Goal: Check status: Check status

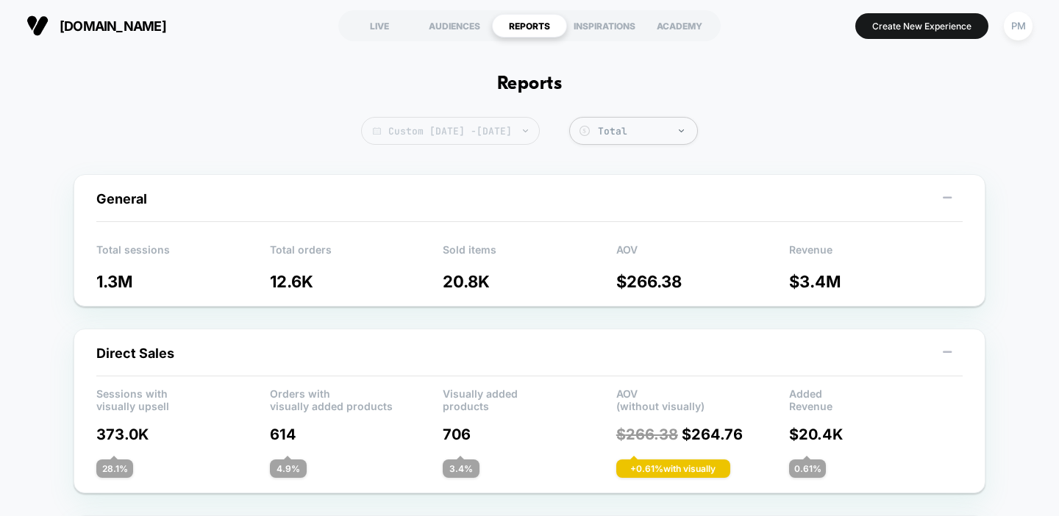
click at [516, 142] on span "Custom [DATE] - [DATE]" at bounding box center [450, 131] width 179 height 28
select select "*"
select select "****"
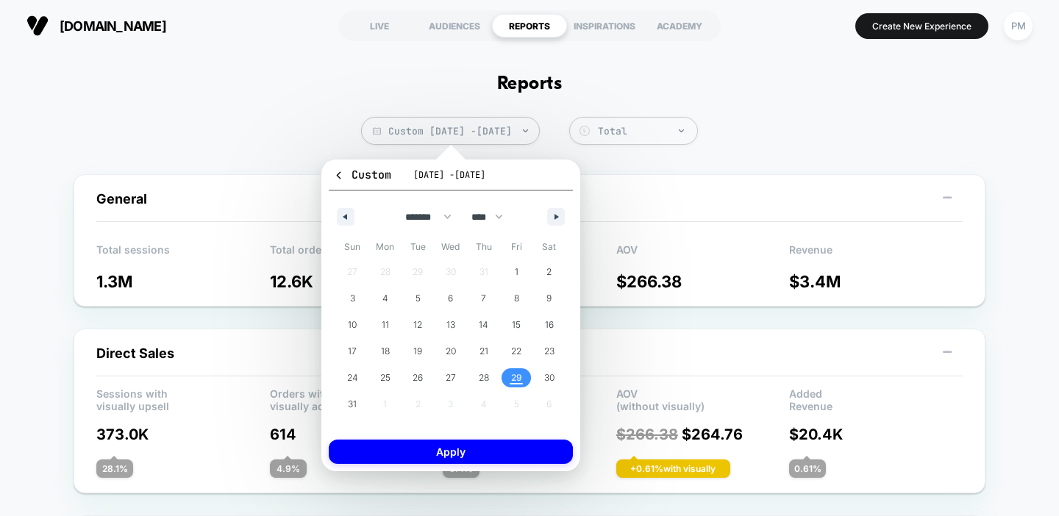
click at [512, 370] on span "29" at bounding box center [516, 378] width 11 height 26
click at [483, 452] on button "Apply" at bounding box center [451, 452] width 244 height 24
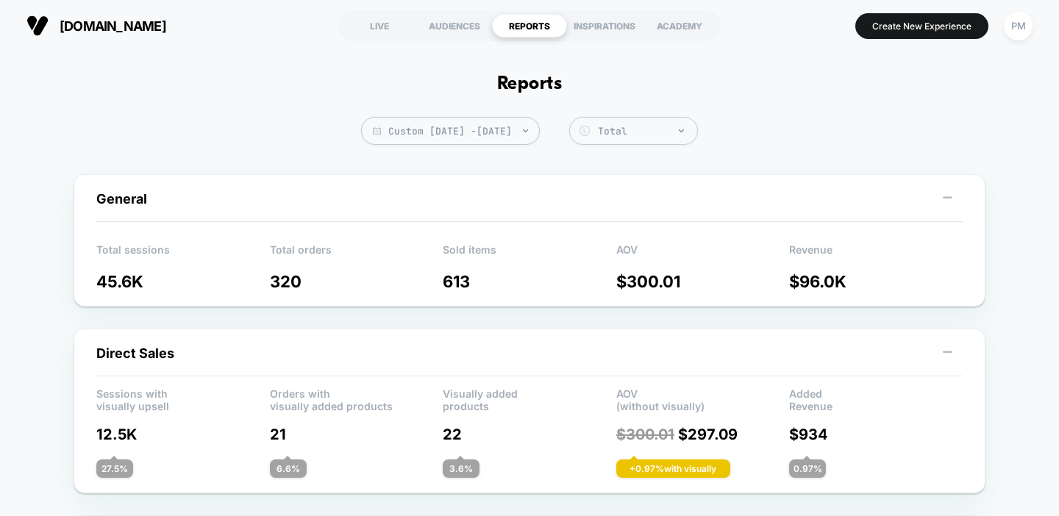
click at [509, 139] on span "Custom [DATE] - [DATE]" at bounding box center [450, 131] width 179 height 28
select select "*"
select select "****"
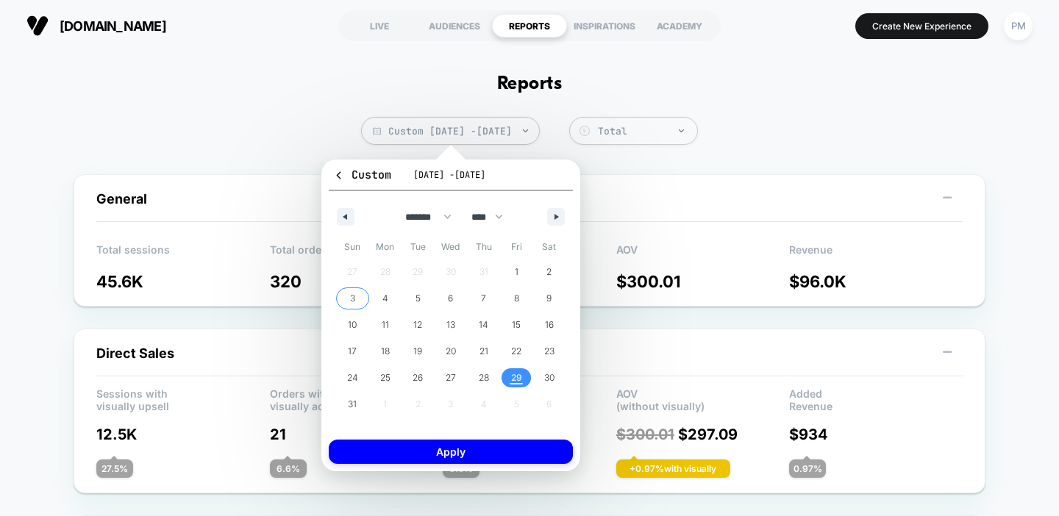
click at [358, 301] on span "3" at bounding box center [352, 298] width 33 height 19
click at [519, 377] on span "29" at bounding box center [516, 378] width 11 height 26
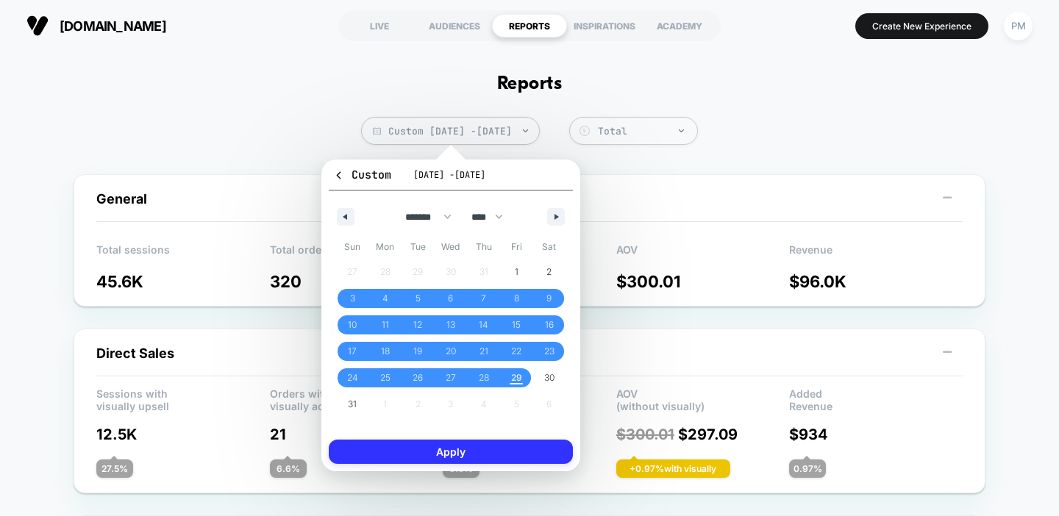
click at [531, 455] on button "Apply" at bounding box center [451, 452] width 244 height 24
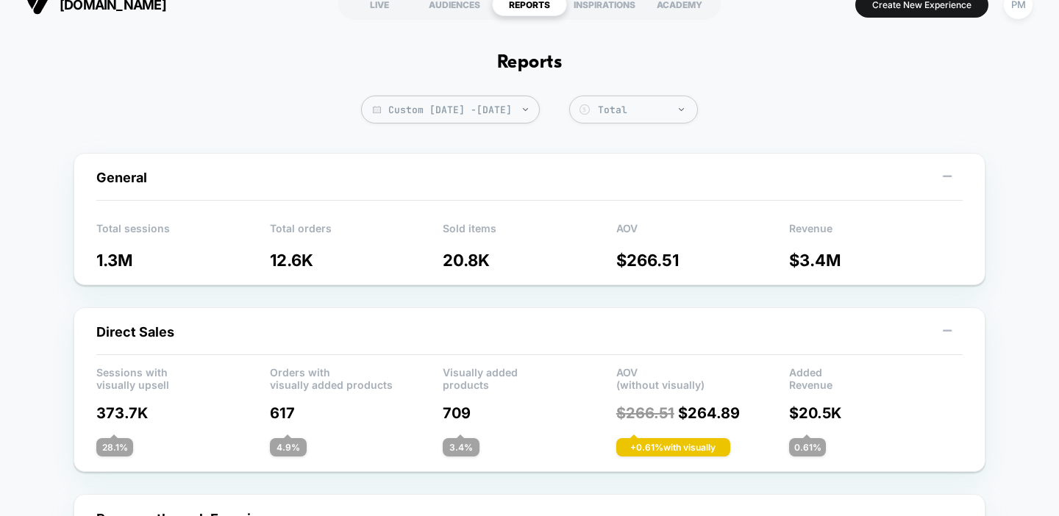
scroll to position [24, 0]
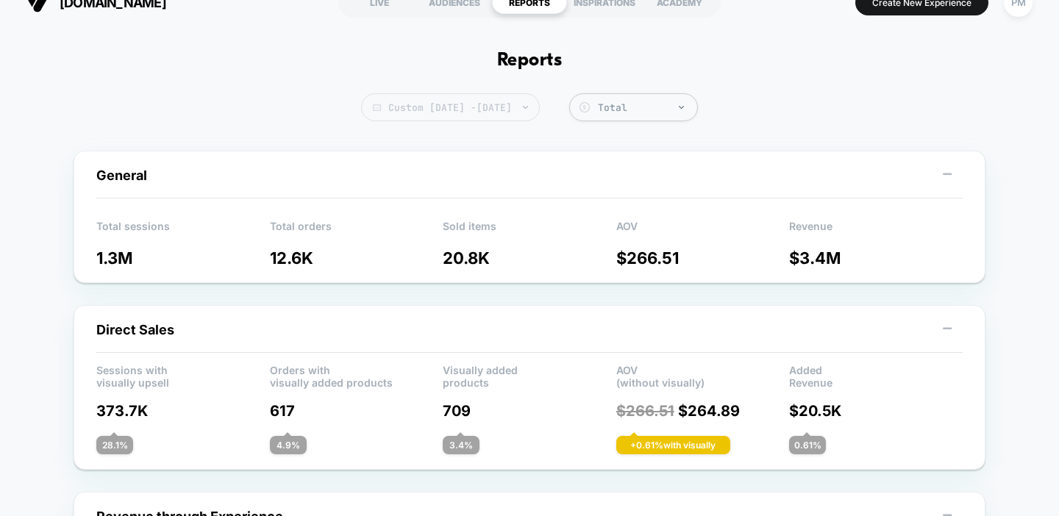
click at [463, 105] on span "Custom [DATE] - [DATE]" at bounding box center [450, 107] width 179 height 28
select select "*"
select select "****"
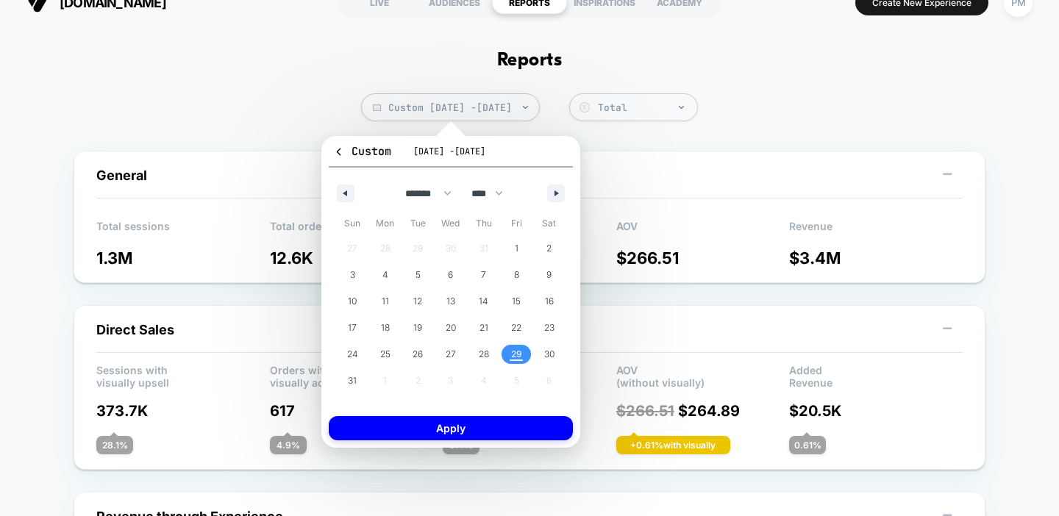
click at [518, 354] on span "29" at bounding box center [516, 354] width 11 height 26
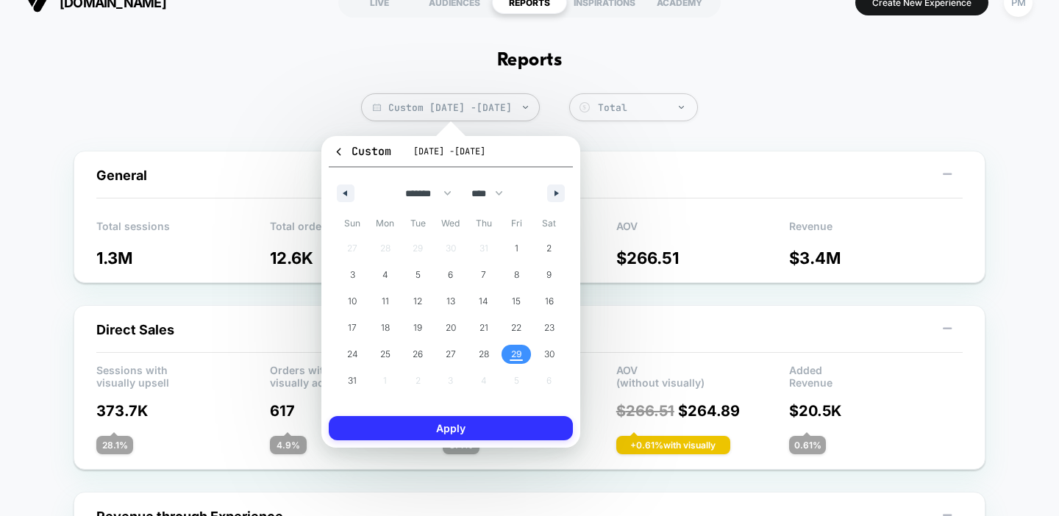
click at [507, 429] on button "Apply" at bounding box center [451, 428] width 244 height 24
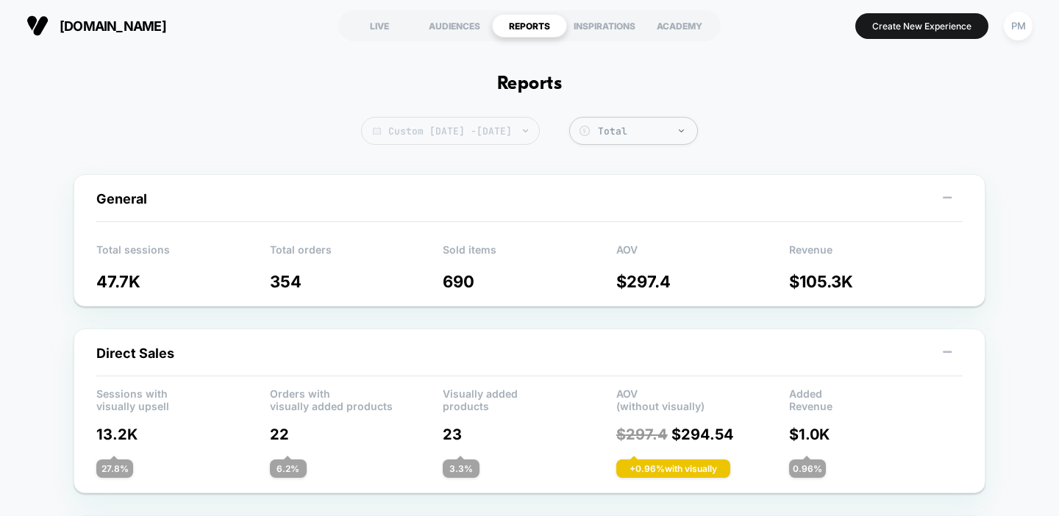
click at [478, 138] on span "Custom [DATE] - [DATE]" at bounding box center [450, 131] width 179 height 28
select select "*"
select select "****"
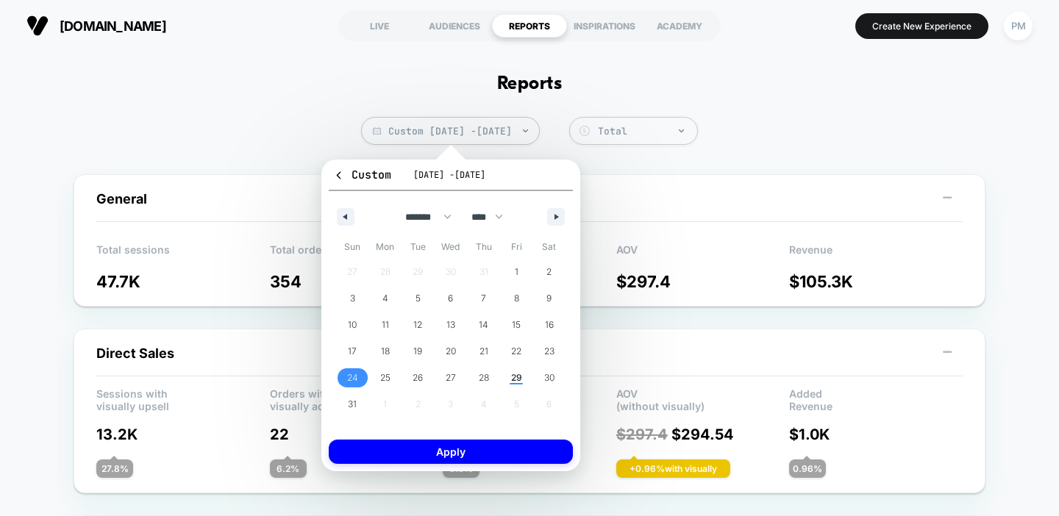
click at [358, 379] on span "24" at bounding box center [352, 377] width 33 height 19
click at [514, 373] on span "29" at bounding box center [516, 378] width 11 height 26
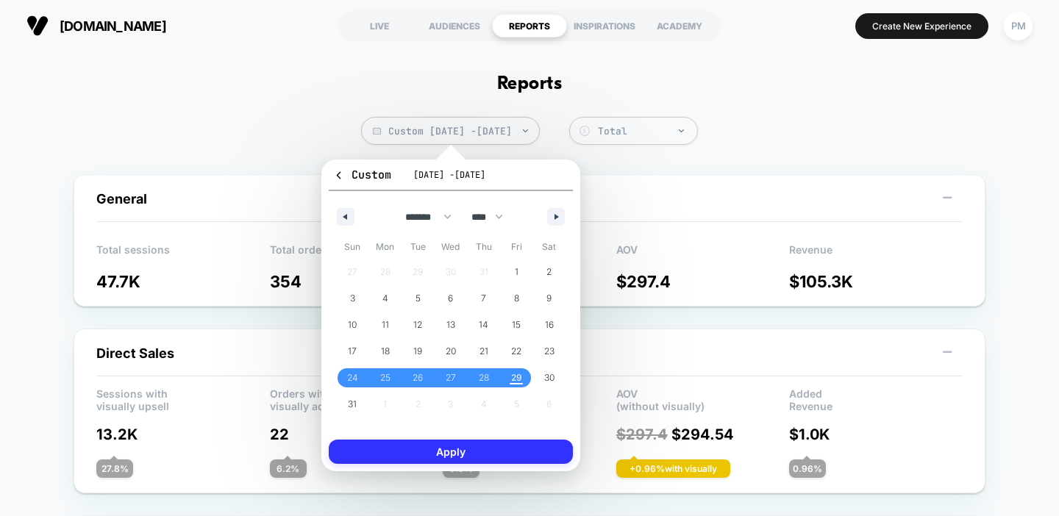
click at [512, 457] on button "Apply" at bounding box center [451, 452] width 244 height 24
